Goal: Information Seeking & Learning: Check status

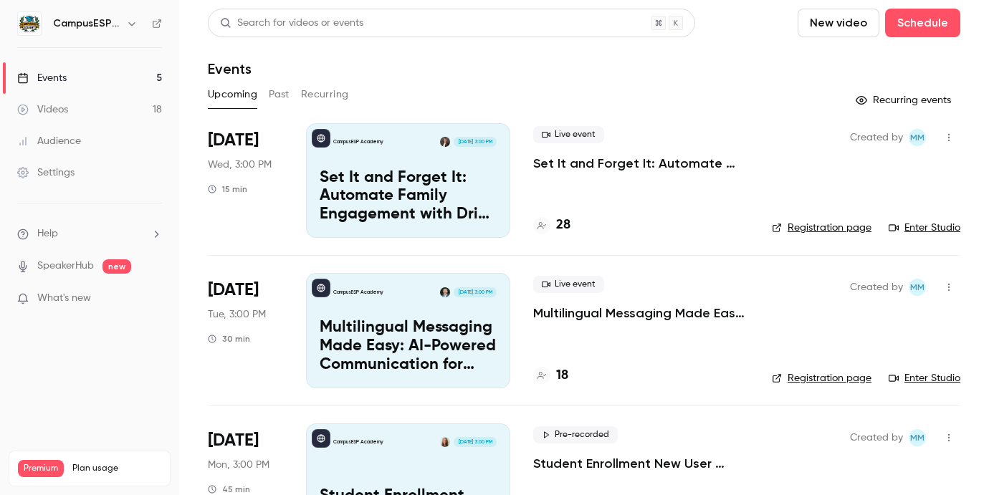
click at [289, 93] on button "Past" at bounding box center [279, 94] width 21 height 23
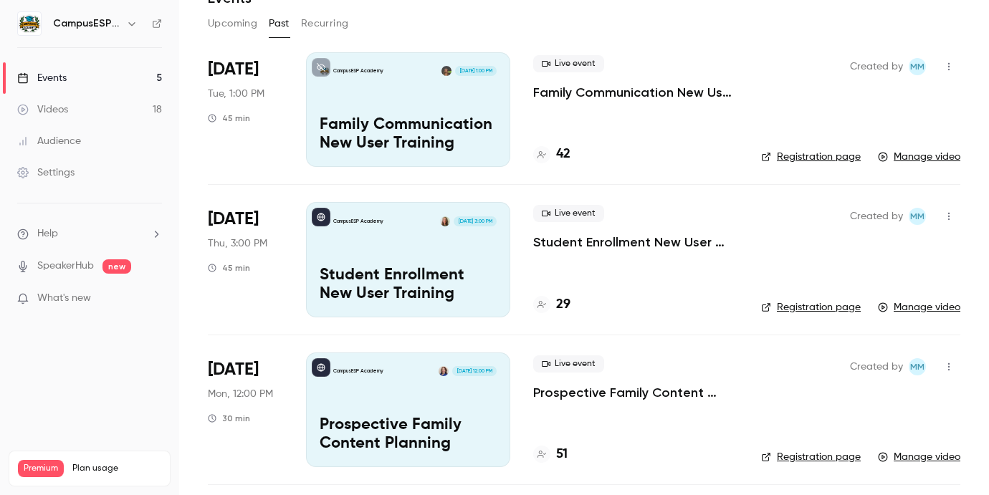
scroll to position [77, 0]
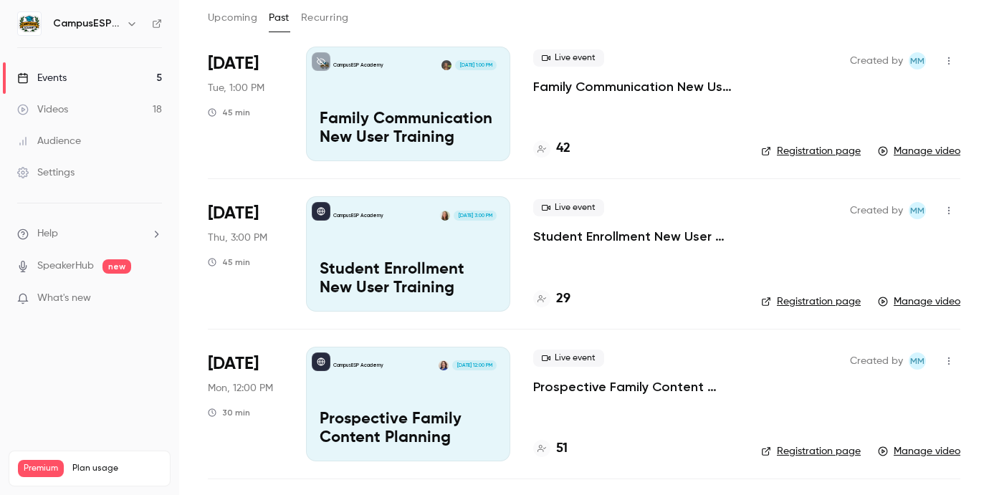
click at [405, 262] on p "Student Enrollment New User Training" at bounding box center [408, 279] width 177 height 37
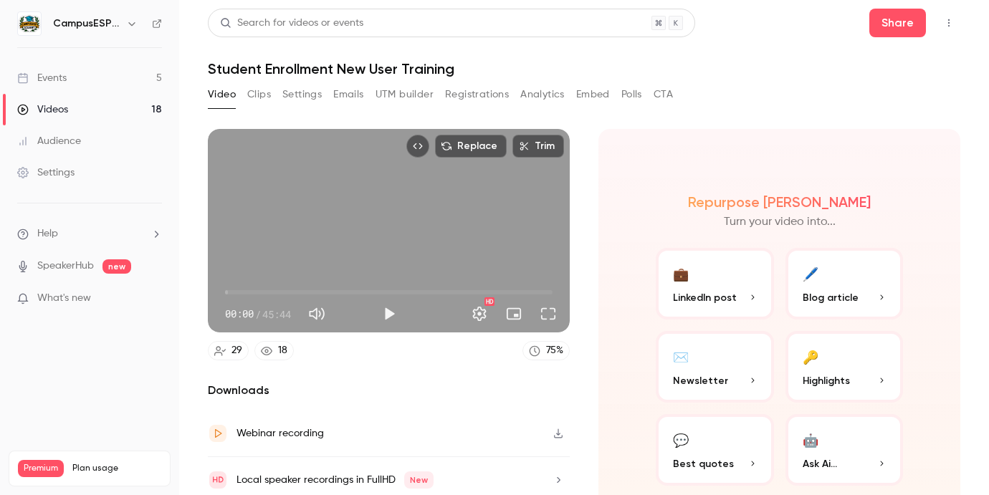
click at [519, 93] on div "Video Clips Settings Emails UTM builder Registrations Analytics Embed Polls CTA" at bounding box center [440, 94] width 465 height 23
click at [530, 96] on button "Analytics" at bounding box center [543, 94] width 44 height 23
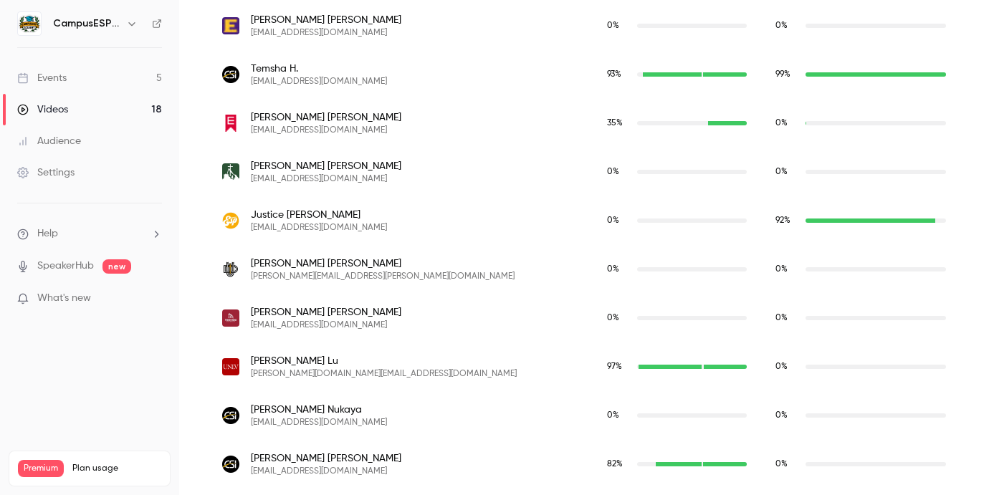
scroll to position [989, 0]
